Goal: Task Accomplishment & Management: Complete application form

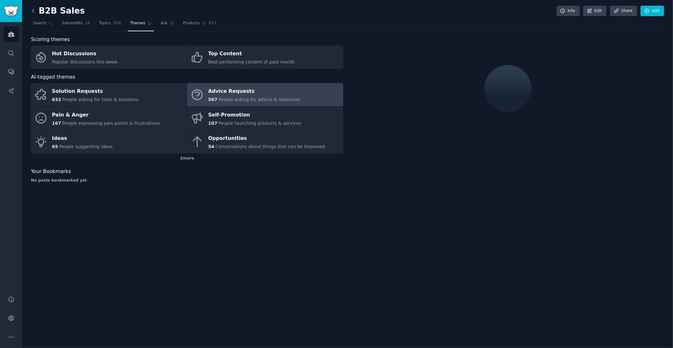
click at [35, 11] on icon at bounding box center [33, 11] width 7 height 7
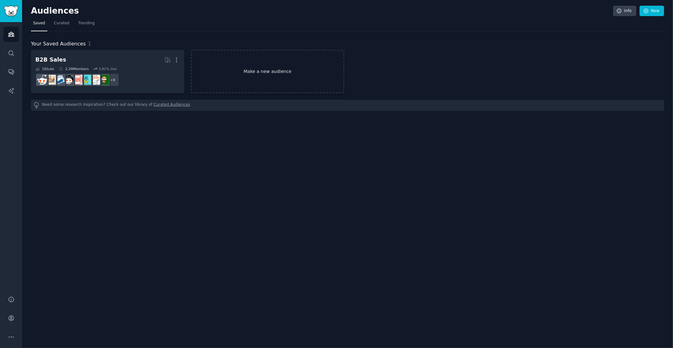
click at [279, 67] on link "Make a new audience" at bounding box center [267, 71] width 153 height 43
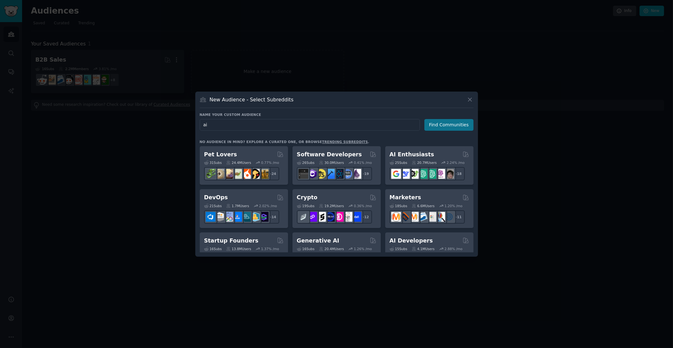
type input "ai"
click at [442, 122] on button "Find Communities" at bounding box center [449, 125] width 49 height 12
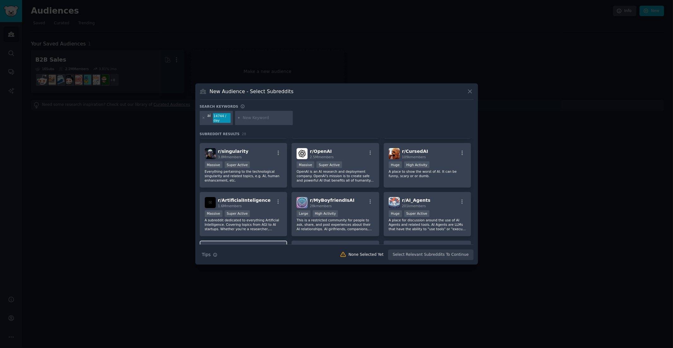
scroll to position [94, 0]
click at [203, 117] on icon at bounding box center [203, 117] width 3 height 3
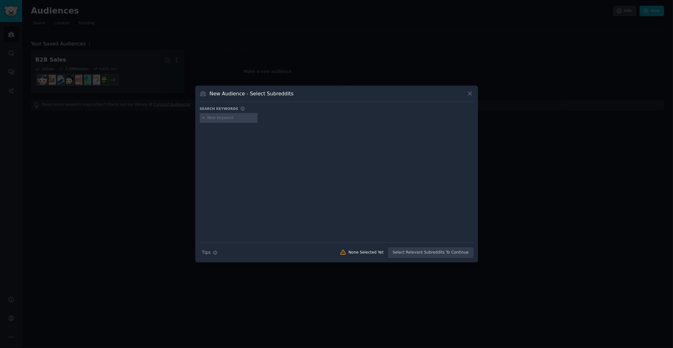
click at [215, 117] on input "text" at bounding box center [231, 118] width 48 height 6
type input "crm"
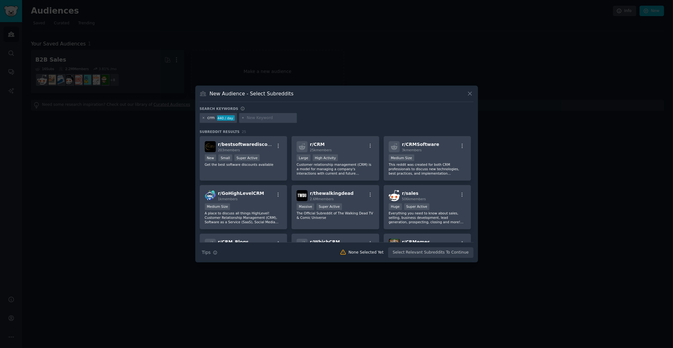
click at [204, 119] on icon at bounding box center [203, 117] width 3 height 3
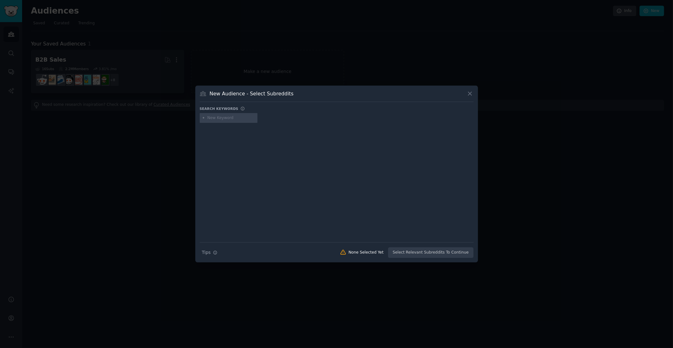
click at [217, 118] on input "text" at bounding box center [231, 118] width 48 height 6
type input "m"
type input "saas tools"
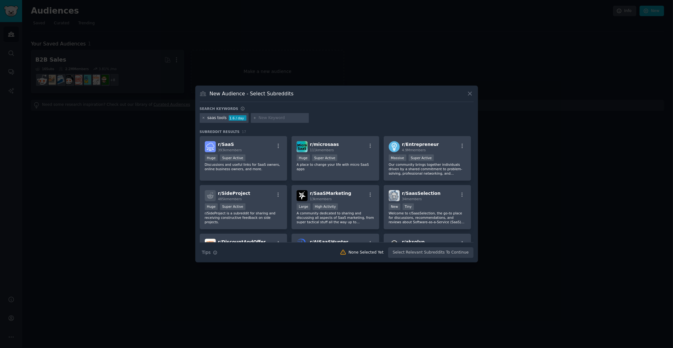
click at [204, 118] on icon at bounding box center [204, 118] width 2 height 2
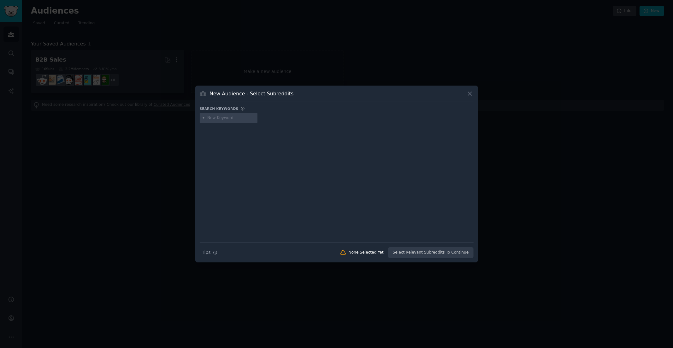
click at [218, 118] on input "text" at bounding box center [231, 118] width 48 height 6
type input "slack"
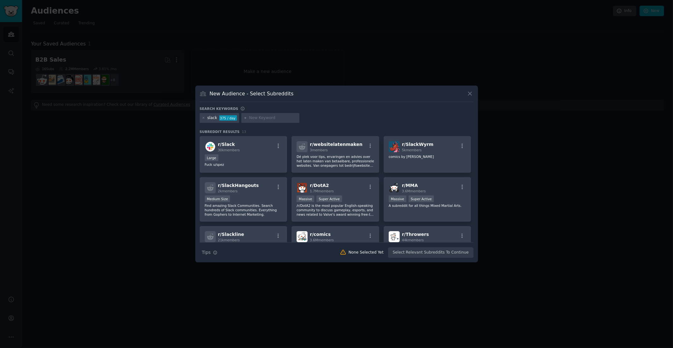
click at [251, 117] on input "text" at bounding box center [273, 118] width 48 height 6
click at [204, 118] on icon at bounding box center [203, 117] width 3 height 3
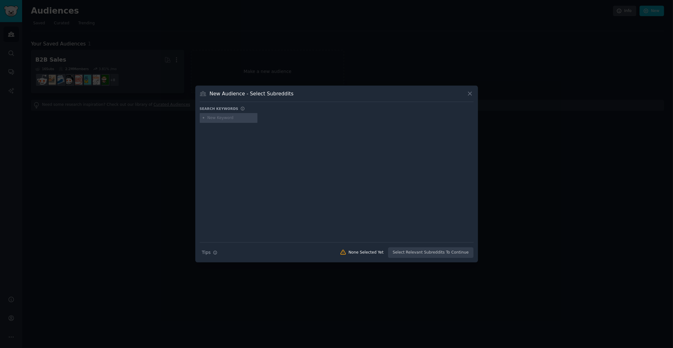
click at [214, 118] on input "text" at bounding box center [231, 118] width 48 height 6
type input "zoominfo"
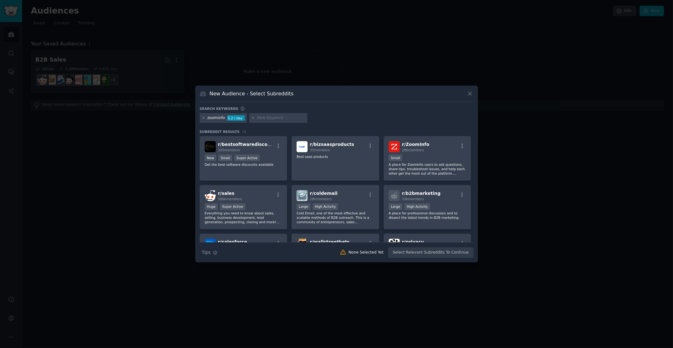
click at [203, 117] on icon at bounding box center [203, 117] width 3 height 3
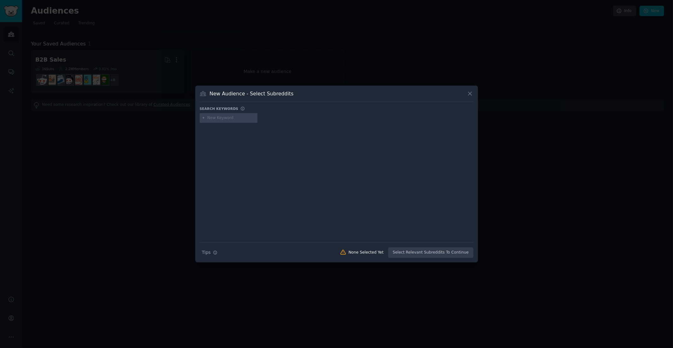
click at [212, 117] on input "text" at bounding box center [231, 118] width 48 height 6
type input "slack"
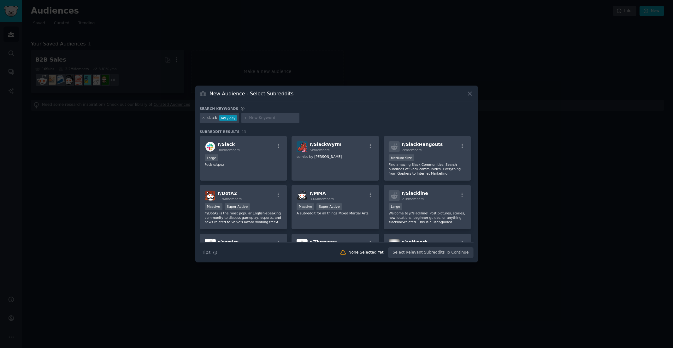
click at [205, 118] on icon at bounding box center [203, 117] width 3 height 3
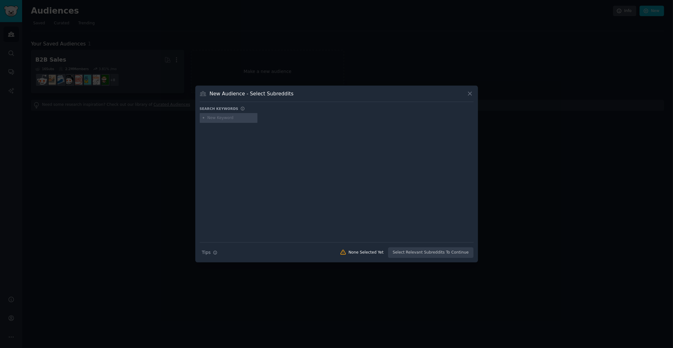
click at [220, 119] on input "text" at bounding box center [231, 118] width 48 height 6
type input "gemini"
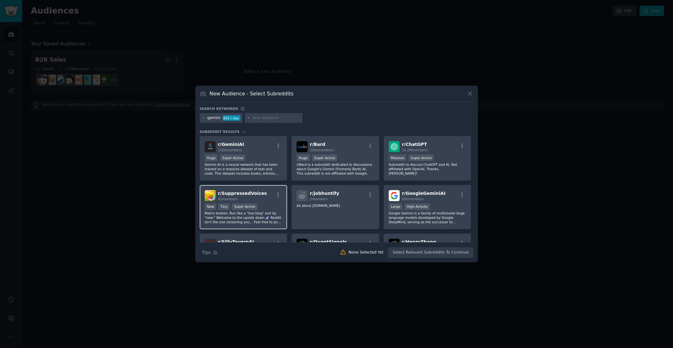
scroll to position [0, 0]
click at [136, 155] on div at bounding box center [336, 174] width 673 height 348
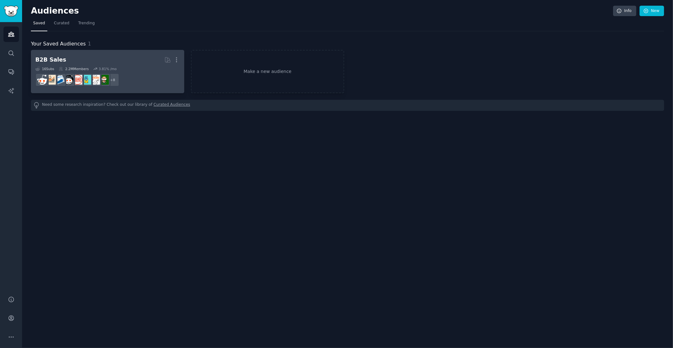
click at [84, 56] on h2 "B2B Sales More" at bounding box center [107, 59] width 145 height 11
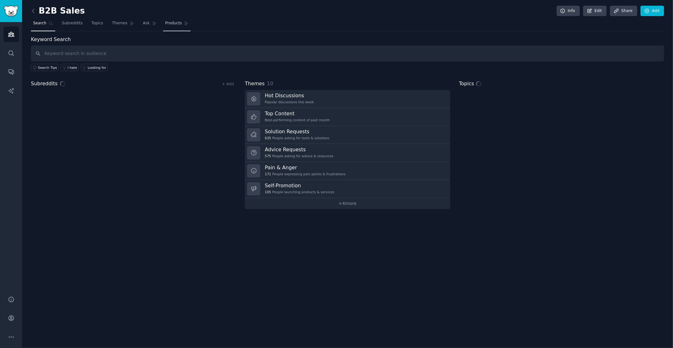
click at [174, 21] on span "Products" at bounding box center [173, 24] width 17 height 6
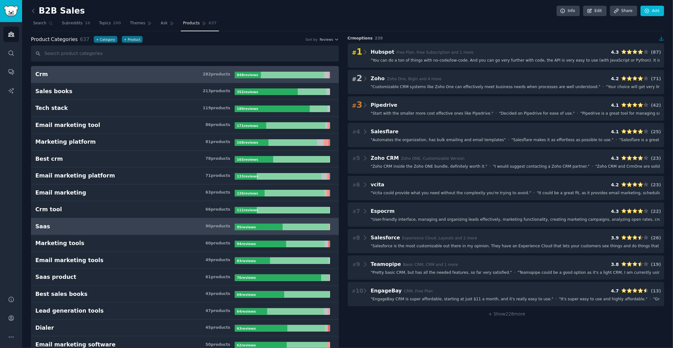
click at [81, 231] on link "Saas 90 product s 95 review s" at bounding box center [185, 226] width 308 height 17
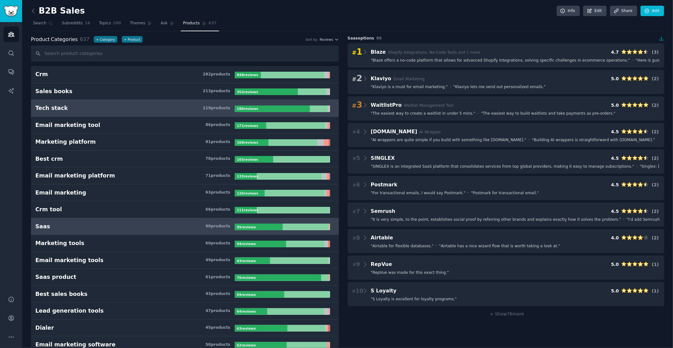
click at [102, 111] on h3 "Tech stack 119 product s" at bounding box center [135, 108] width 200 height 8
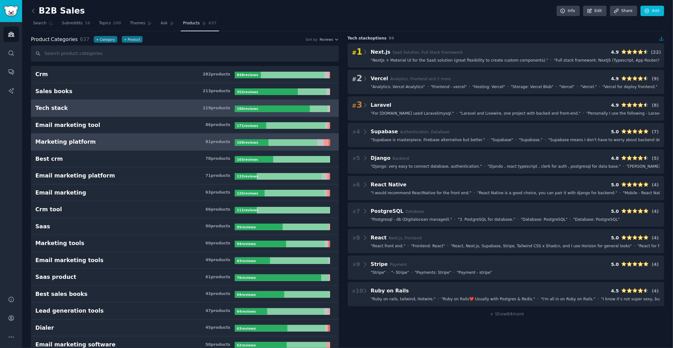
click at [79, 144] on div "Marketing platform" at bounding box center [65, 142] width 61 height 8
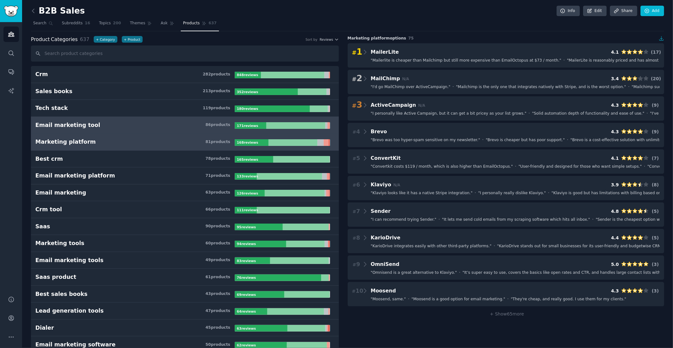
click at [71, 129] on link "Email marketing tool 86 product s 171 review s" at bounding box center [185, 125] width 308 height 17
click at [94, 146] on link "Marketing platform 81 product s 168 review s" at bounding box center [185, 142] width 308 height 17
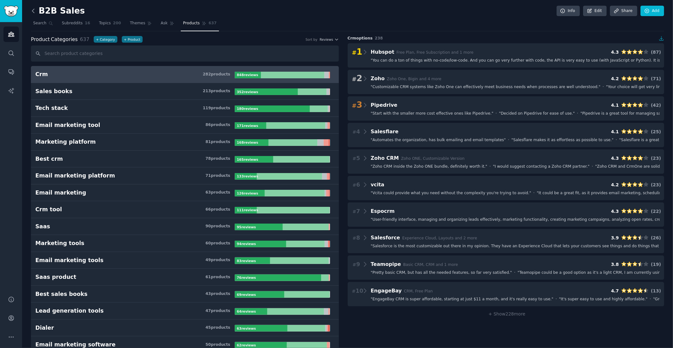
click at [33, 12] on icon at bounding box center [33, 11] width 7 height 7
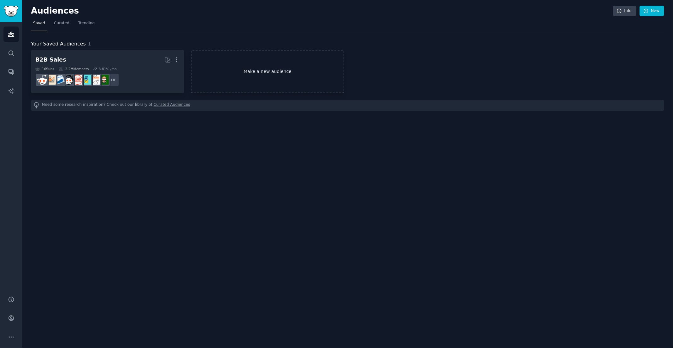
click at [222, 68] on link "Make a new audience" at bounding box center [267, 71] width 153 height 43
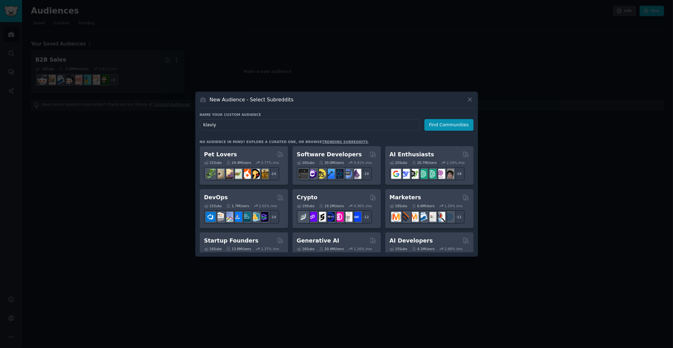
type input "klaviyo"
click button "Find Communities" at bounding box center [449, 125] width 49 height 12
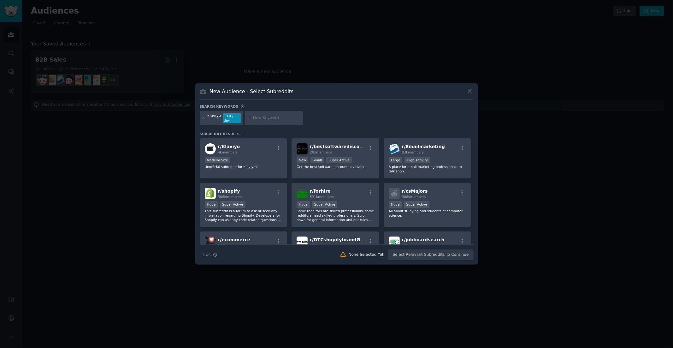
click at [262, 117] on input "text" at bounding box center [277, 118] width 48 height 6
type input "pipedrive"
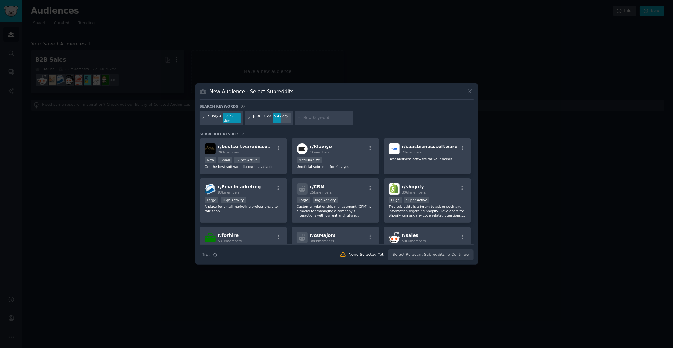
click at [204, 116] on icon at bounding box center [203, 117] width 3 height 3
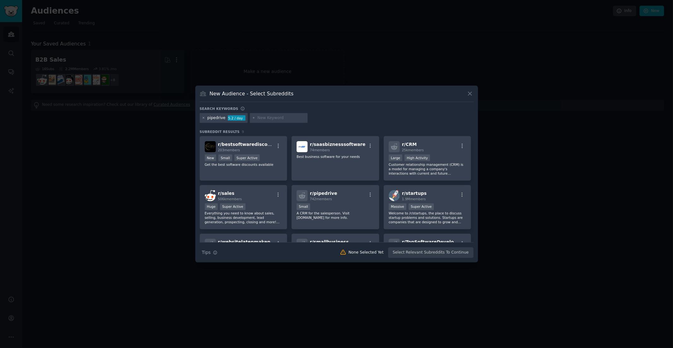
click at [204, 118] on icon at bounding box center [203, 117] width 3 height 3
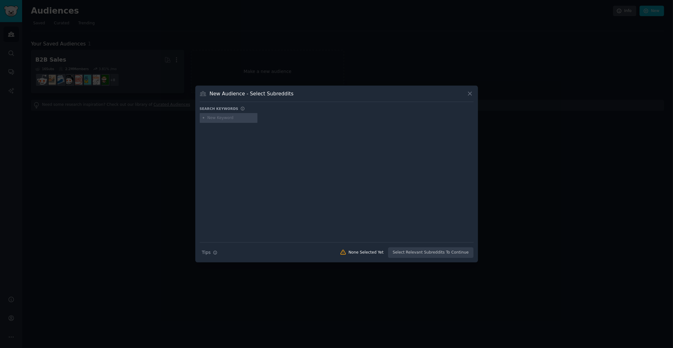
click at [215, 118] on input "text" at bounding box center [231, 118] width 48 height 6
type input "mailchimp"
type input "activecampaign"
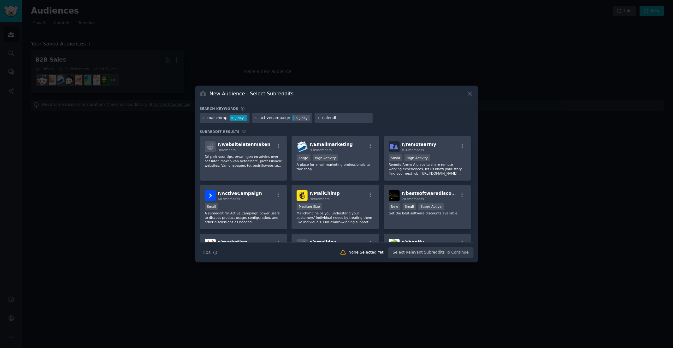
type input "calendly"
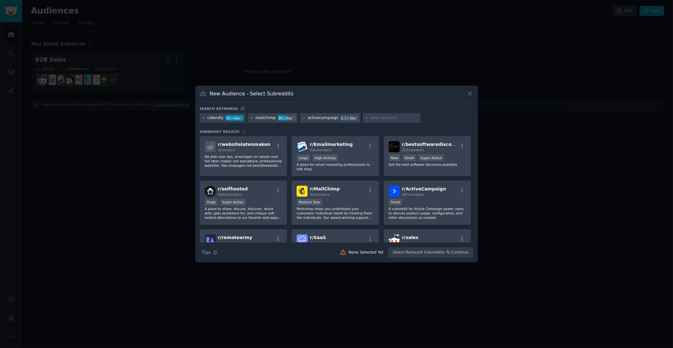
click at [251, 118] on icon at bounding box center [251, 117] width 3 height 3
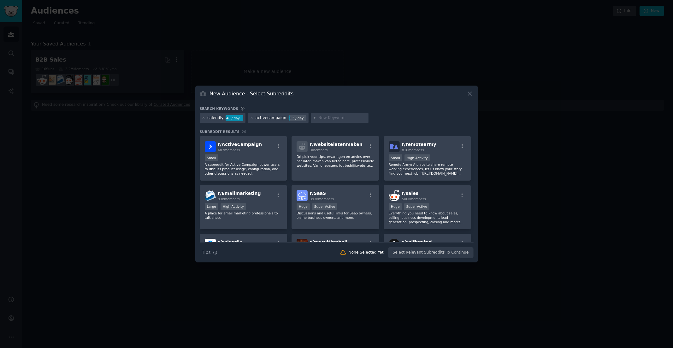
click at [251, 118] on icon at bounding box center [252, 118] width 2 height 2
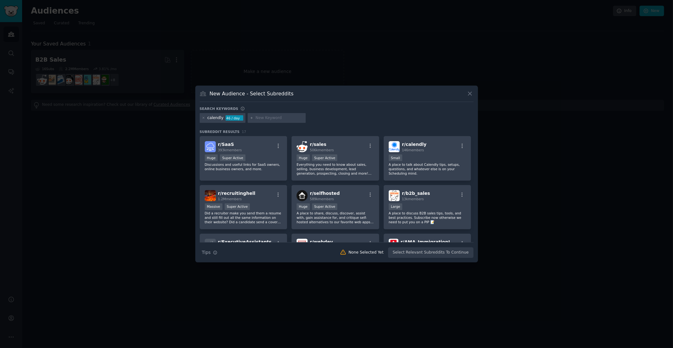
click at [270, 118] on input "text" at bounding box center [280, 118] width 48 height 6
type input "gong"
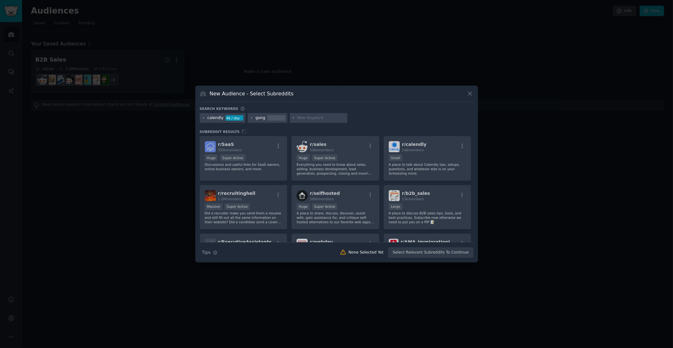
click at [204, 120] on div at bounding box center [203, 118] width 3 height 6
click at [203, 117] on icon at bounding box center [203, 117] width 3 height 3
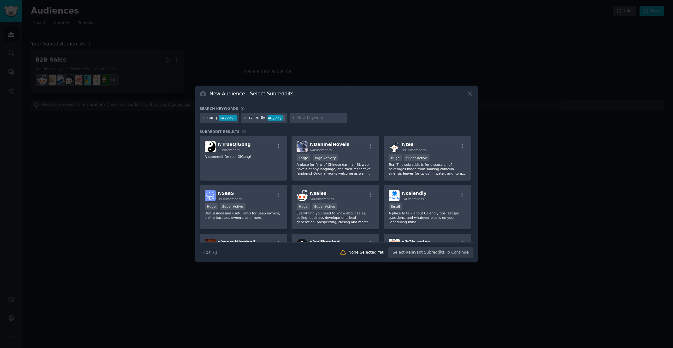
click at [245, 119] on icon at bounding box center [245, 117] width 3 height 3
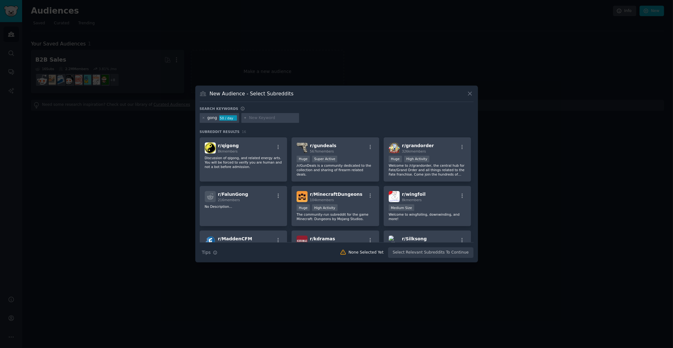
scroll to position [58, 0]
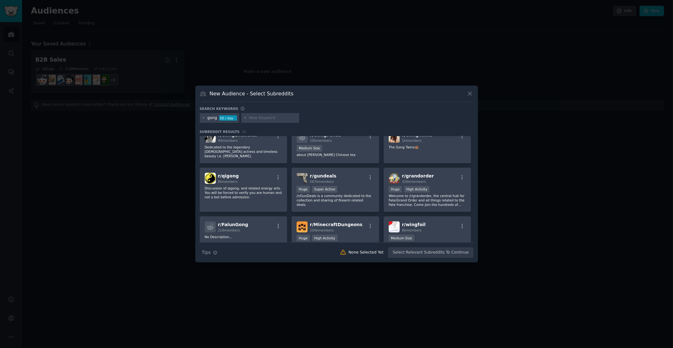
click at [252, 117] on input "text" at bounding box center [273, 118] width 48 height 6
